Goal: Information Seeking & Learning: Learn about a topic

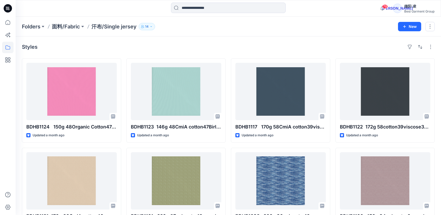
scroll to position [1199, 0]
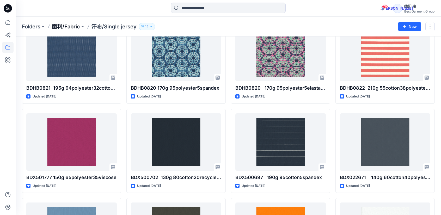
click at [66, 27] on p "面料/Fabric" at bounding box center [66, 26] width 28 height 7
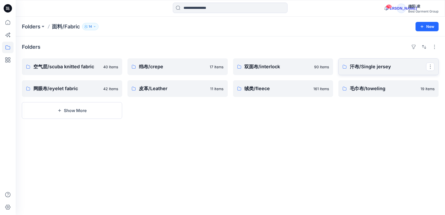
click at [392, 65] on p "汗布/Single jersey" at bounding box center [388, 66] width 76 height 7
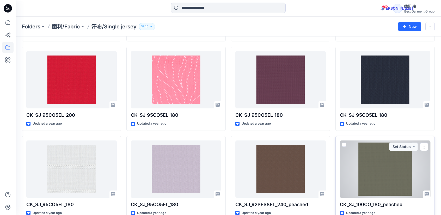
scroll to position [2405, 0]
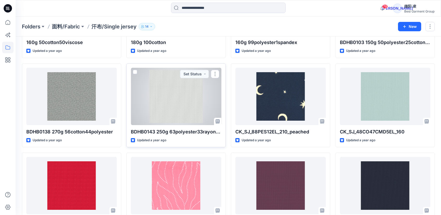
click at [179, 81] on div at bounding box center [176, 96] width 90 height 57
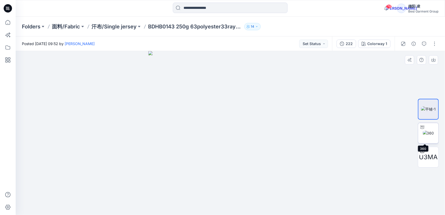
click at [428, 136] on img at bounding box center [428, 132] width 11 height 5
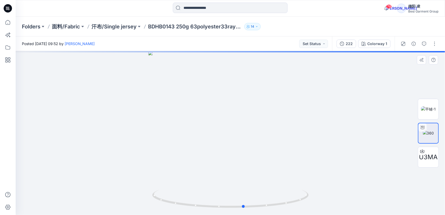
drag, startPoint x: 222, startPoint y: 131, endPoint x: 243, endPoint y: 131, distance: 21.9
click at [249, 128] on div at bounding box center [230, 133] width 429 height 164
drag, startPoint x: 179, startPoint y: 135, endPoint x: 233, endPoint y: 134, distance: 54.5
click at [237, 133] on div at bounding box center [230, 133] width 429 height 164
drag, startPoint x: 217, startPoint y: 135, endPoint x: 302, endPoint y: 130, distance: 84.9
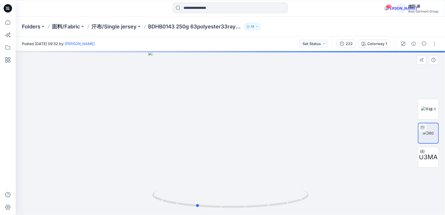
click at [249, 135] on div at bounding box center [230, 133] width 429 height 164
click at [426, 110] on img at bounding box center [428, 108] width 15 height 5
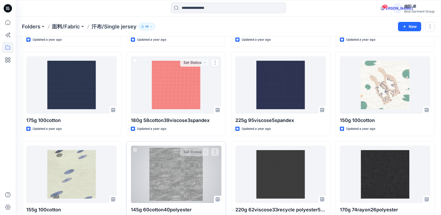
scroll to position [4139, 0]
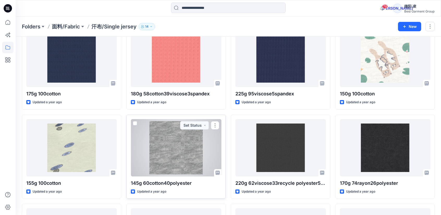
click at [176, 147] on div at bounding box center [176, 147] width 90 height 57
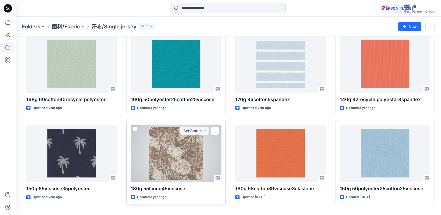
scroll to position [4328, 0]
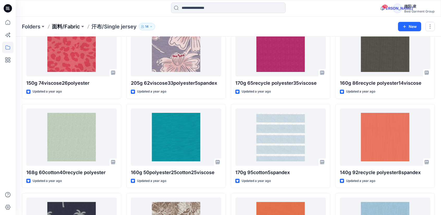
click at [68, 27] on p "面料/Fabric" at bounding box center [66, 26] width 28 height 7
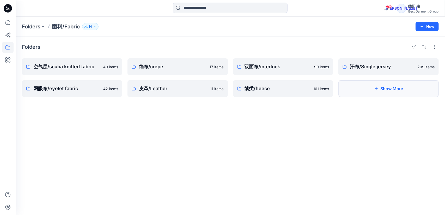
click at [417, 87] on button "Show More" at bounding box center [388, 88] width 100 height 17
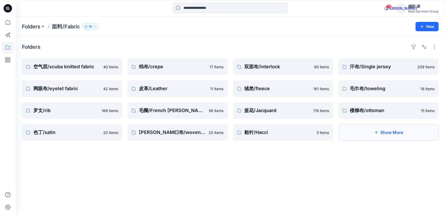
click at [384, 134] on button "Show More" at bounding box center [388, 132] width 100 height 17
